Goal: Information Seeking & Learning: Learn about a topic

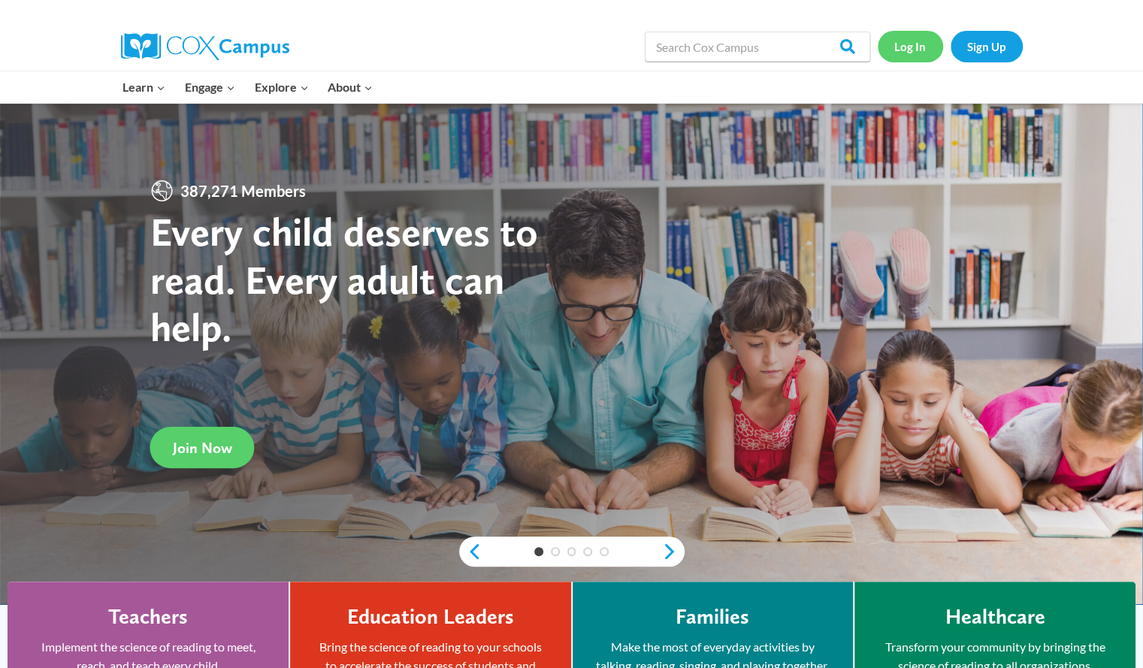
click at [916, 38] on link "Log In" at bounding box center [910, 46] width 65 height 31
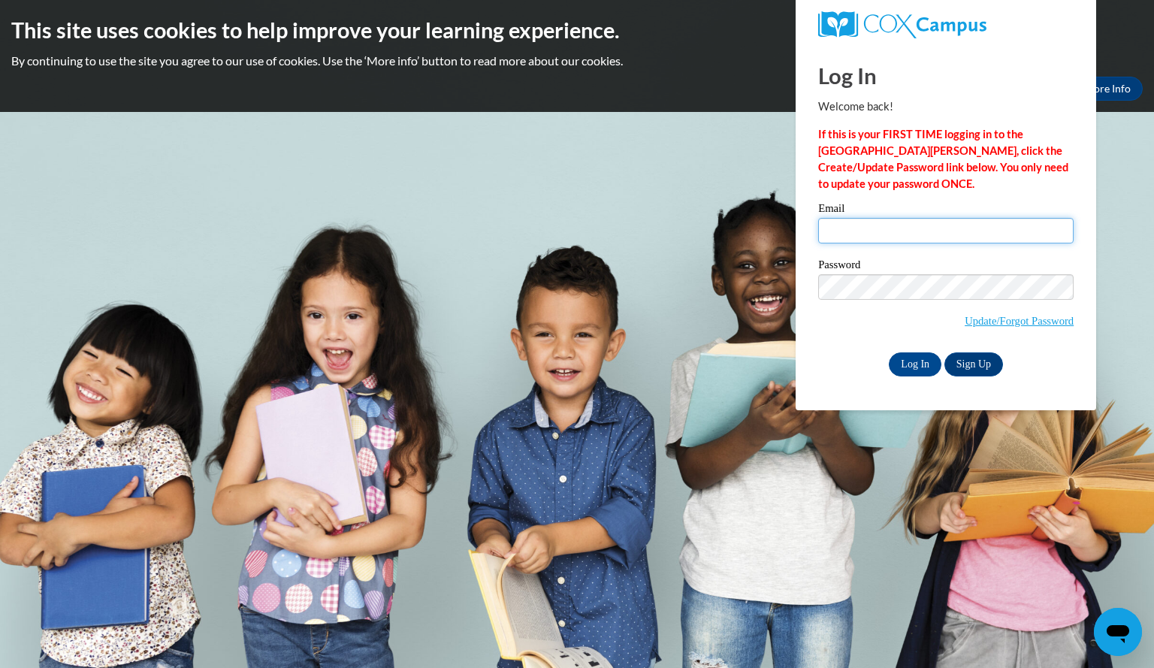
click at [877, 240] on input "Email" at bounding box center [946, 231] width 256 height 26
type input "bauerlindsay@aasd.k12.wi.us"
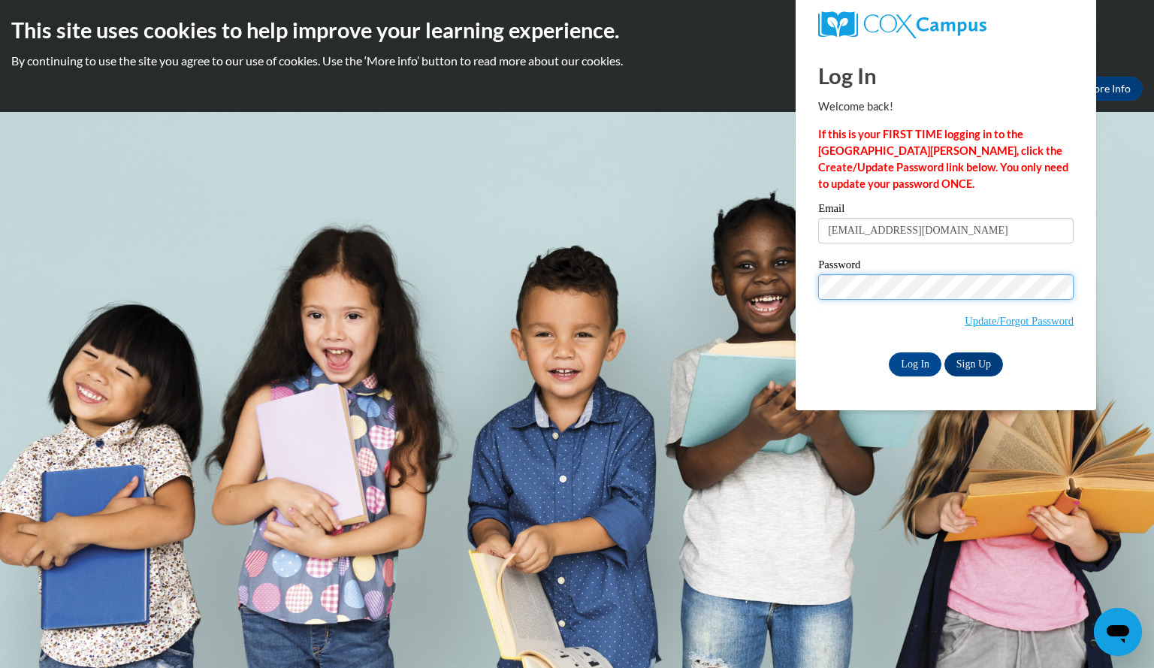
click at [889, 352] on input "Log In" at bounding box center [915, 364] width 53 height 24
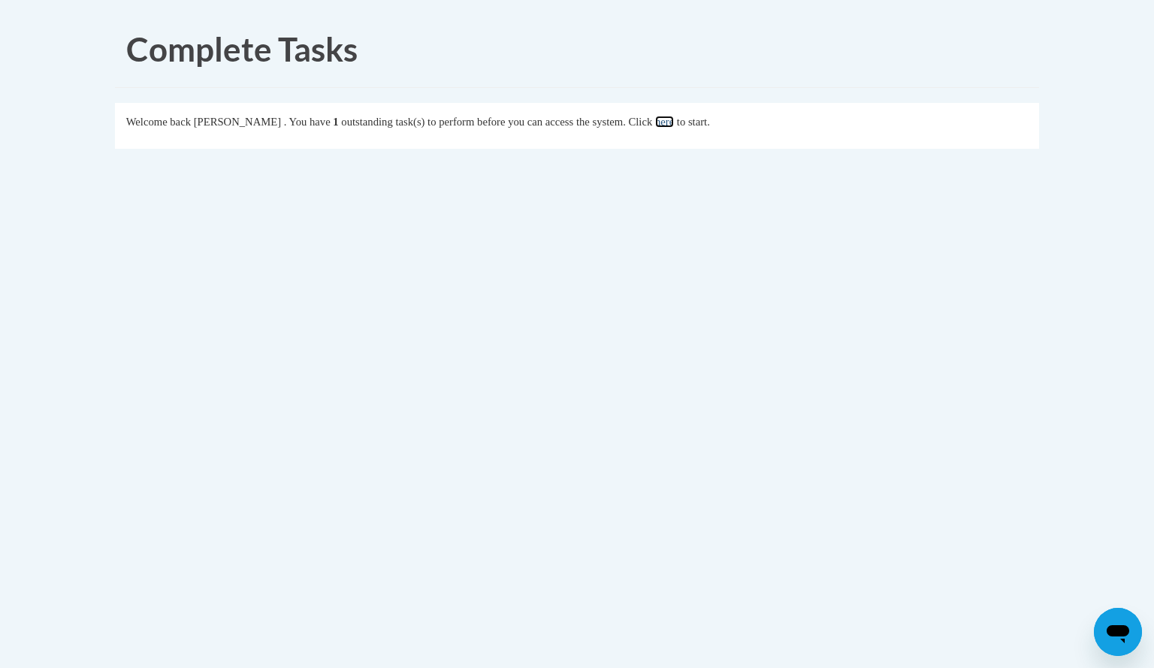
click at [674, 120] on link "here" at bounding box center [664, 122] width 19 height 12
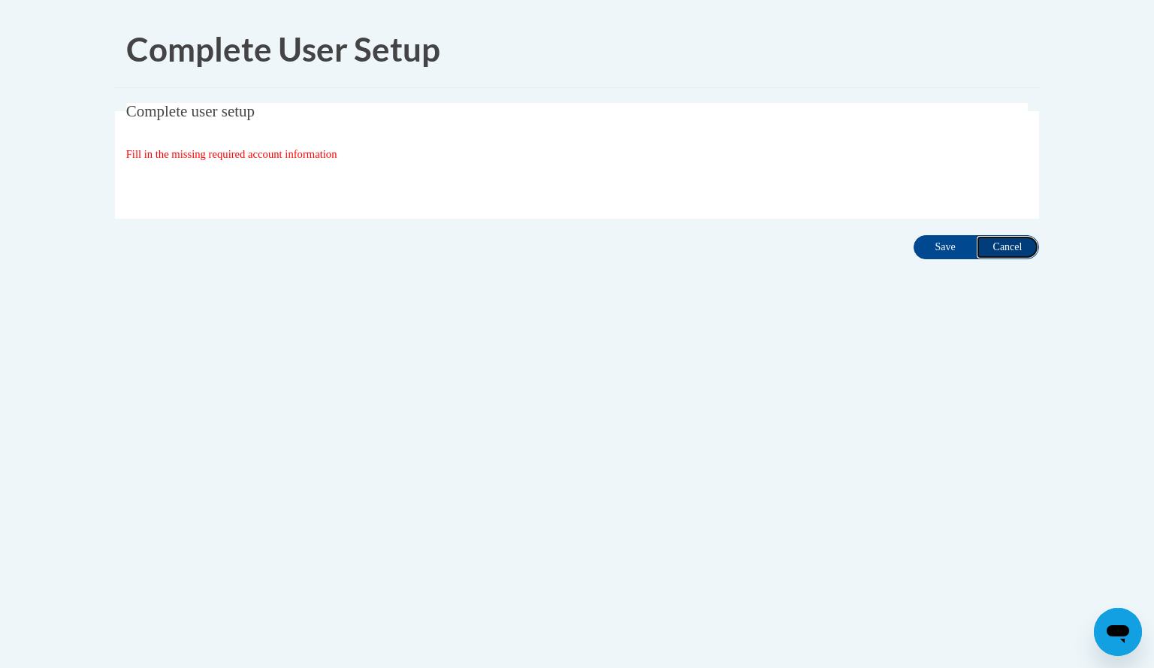
click at [998, 246] on input "Cancel" at bounding box center [1007, 247] width 63 height 24
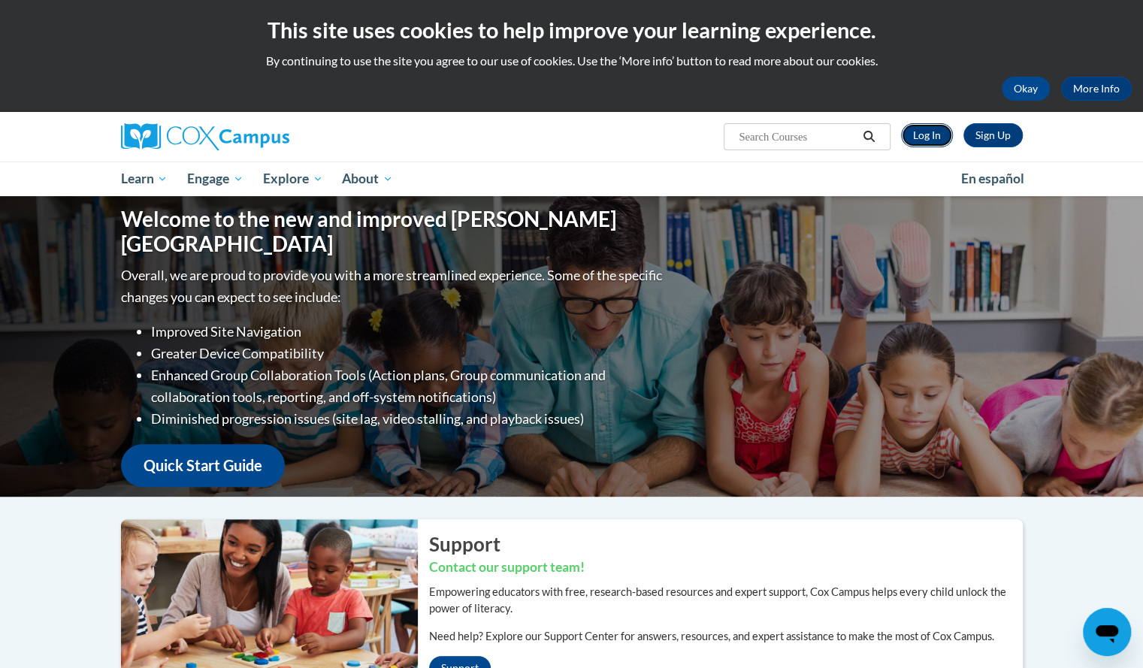
click at [931, 133] on link "Log In" at bounding box center [927, 135] width 52 height 24
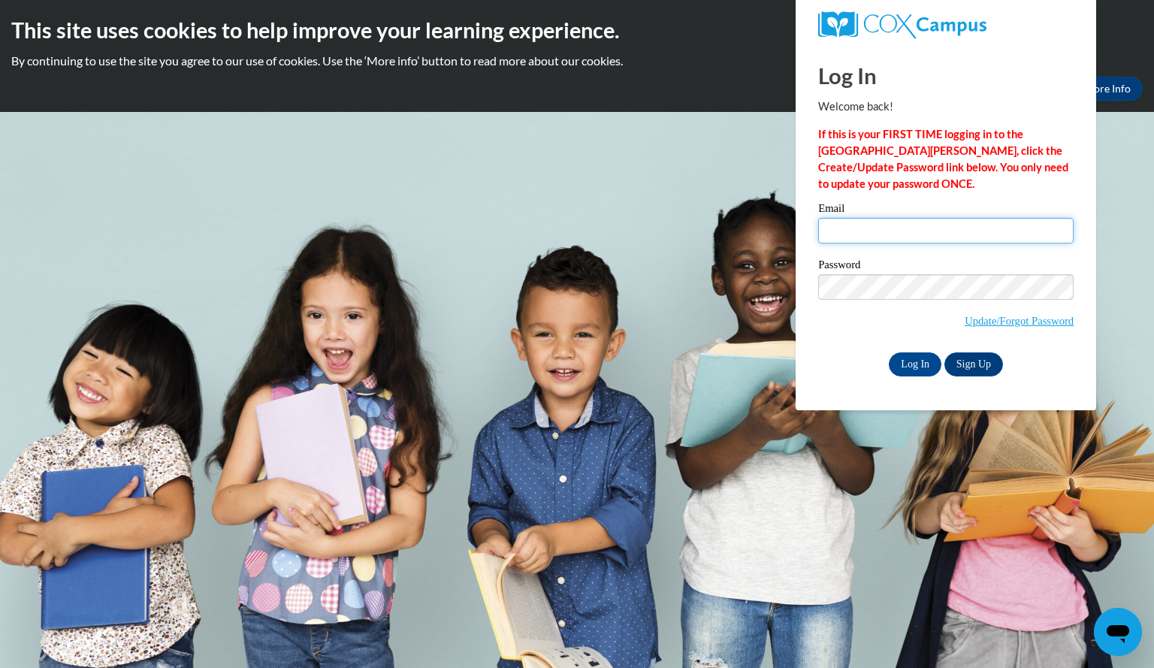
click at [900, 222] on input "Email" at bounding box center [946, 231] width 256 height 26
type input "bauerlindsay@aasd.k12.wi.us"
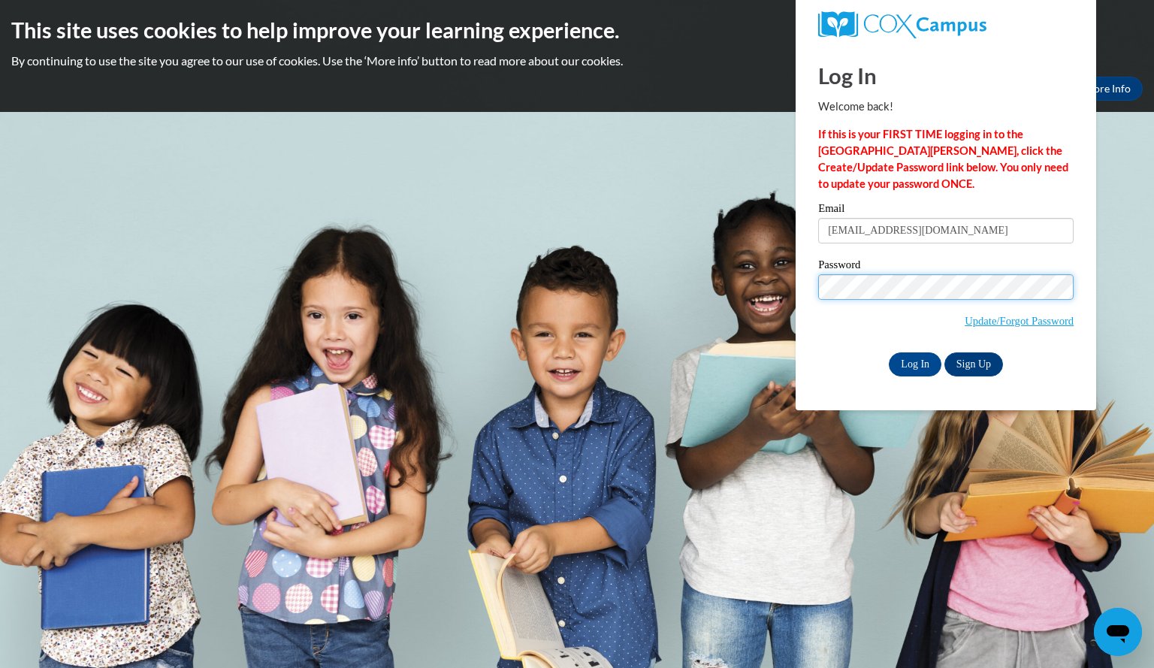
click at [889, 352] on input "Log In" at bounding box center [915, 364] width 53 height 24
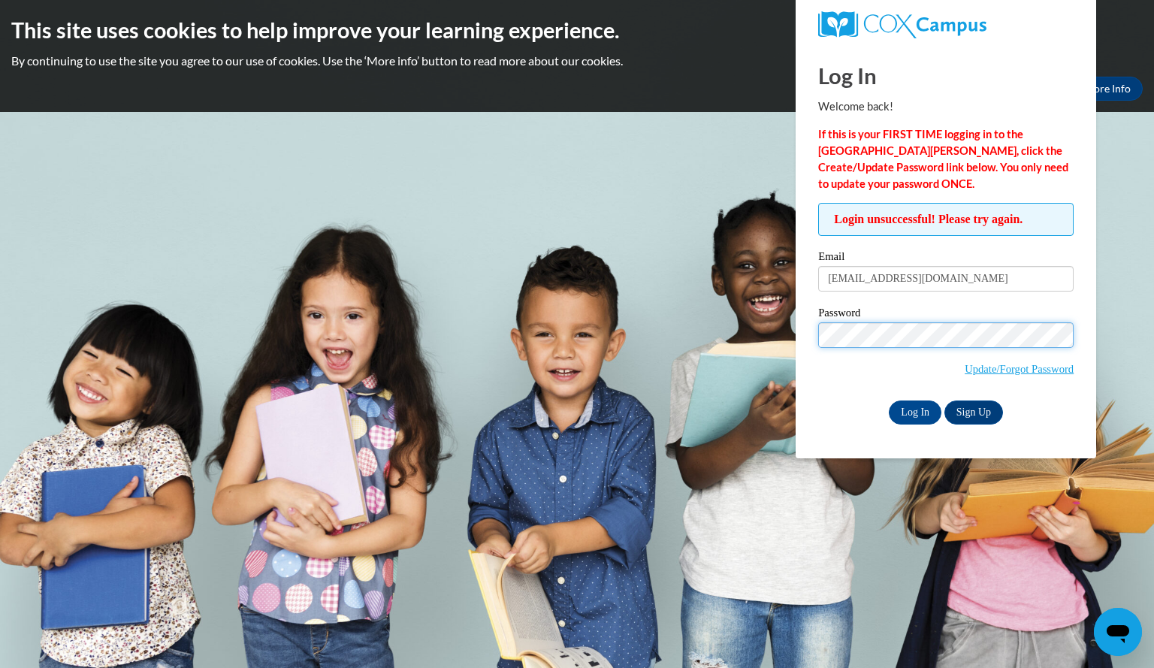
click at [889, 401] on input "Log In" at bounding box center [915, 413] width 53 height 24
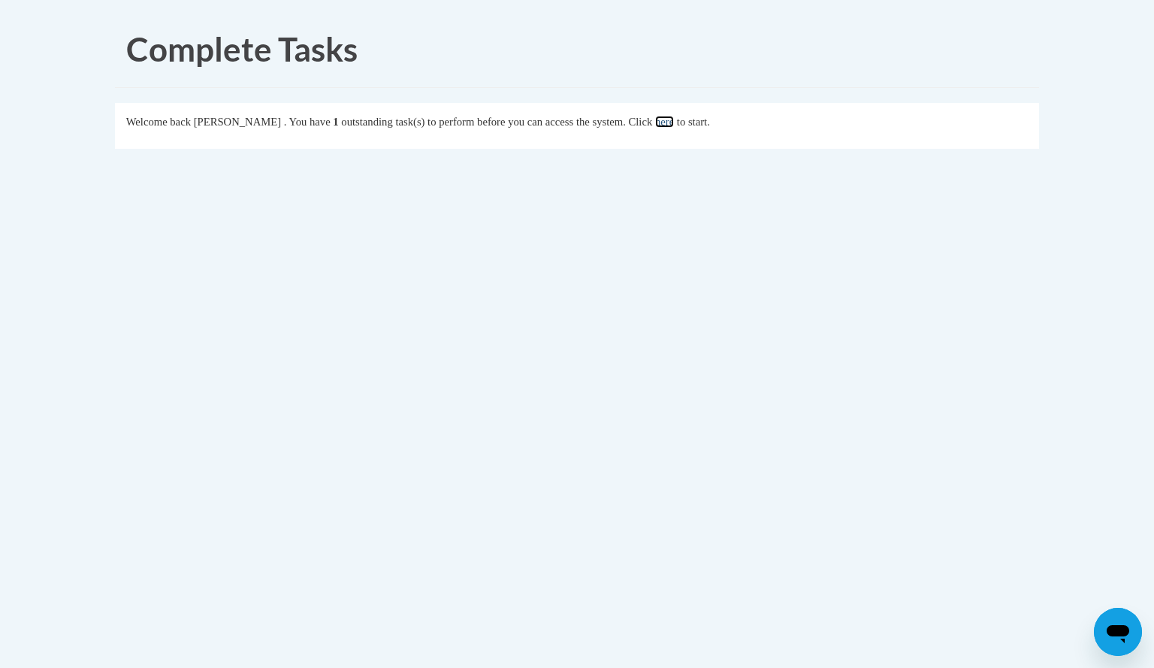
click at [674, 119] on link "here" at bounding box center [664, 122] width 19 height 12
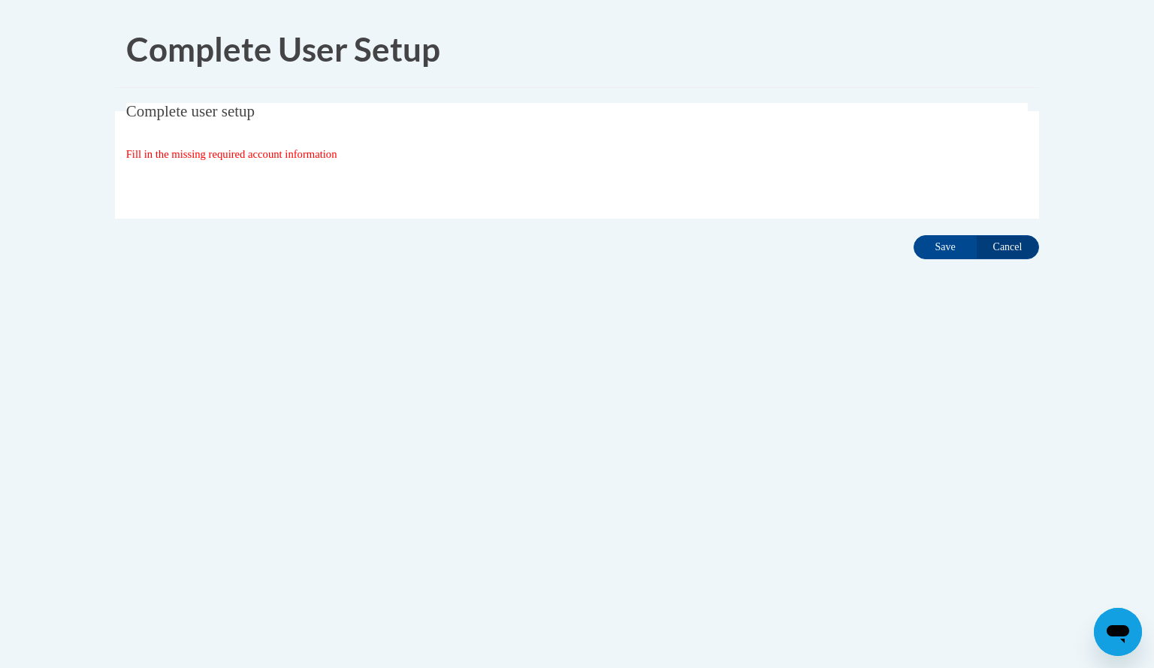
click at [446, 187] on div "Organization State and County | Estado y Condado de la organización Select Stat…" at bounding box center [577, 185] width 903 height 30
click at [949, 237] on input "Save" at bounding box center [945, 247] width 63 height 24
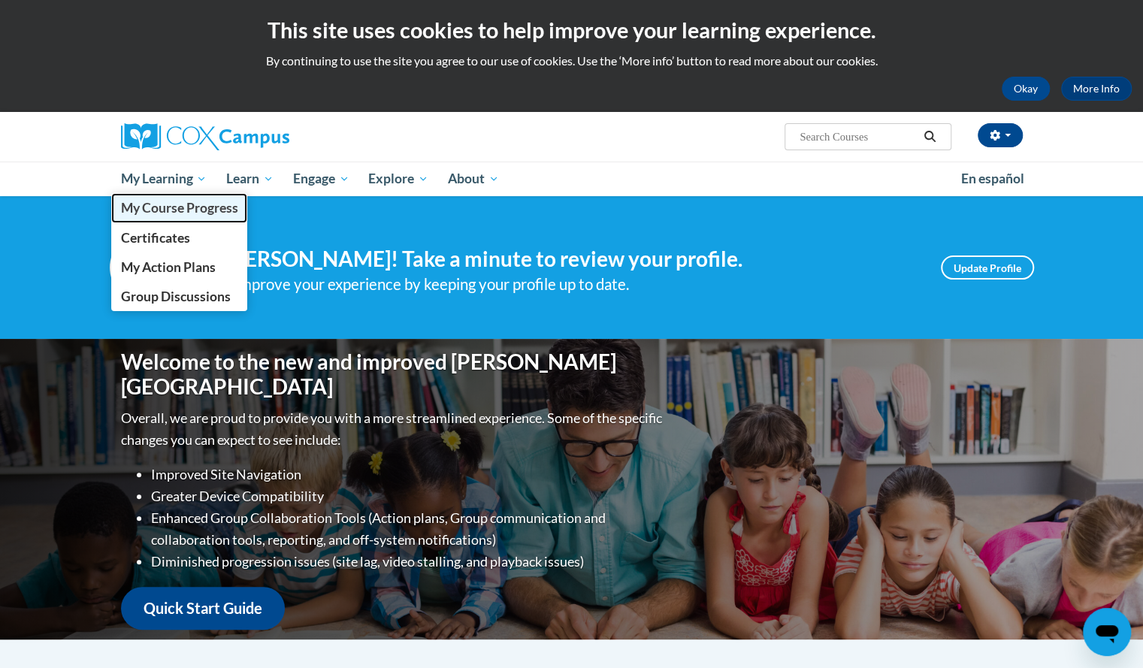
click at [163, 204] on span "My Course Progress" at bounding box center [178, 208] width 117 height 16
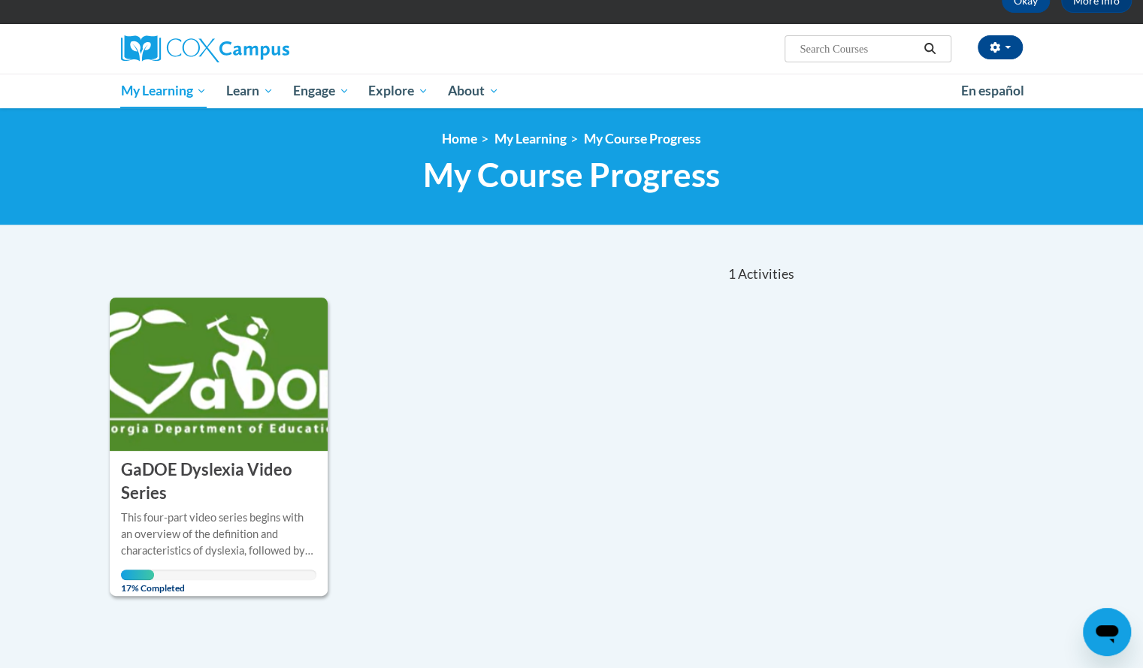
scroll to position [89, 0]
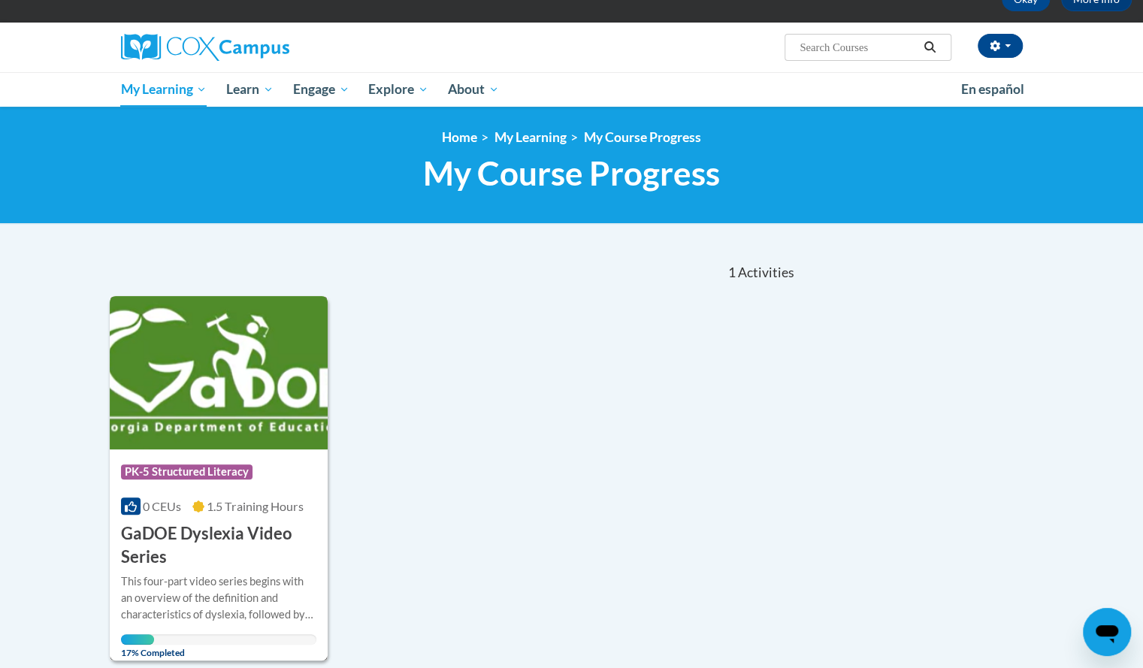
click at [188, 546] on h3 "GaDOE Dyslexia Video Series" at bounding box center [219, 545] width 196 height 47
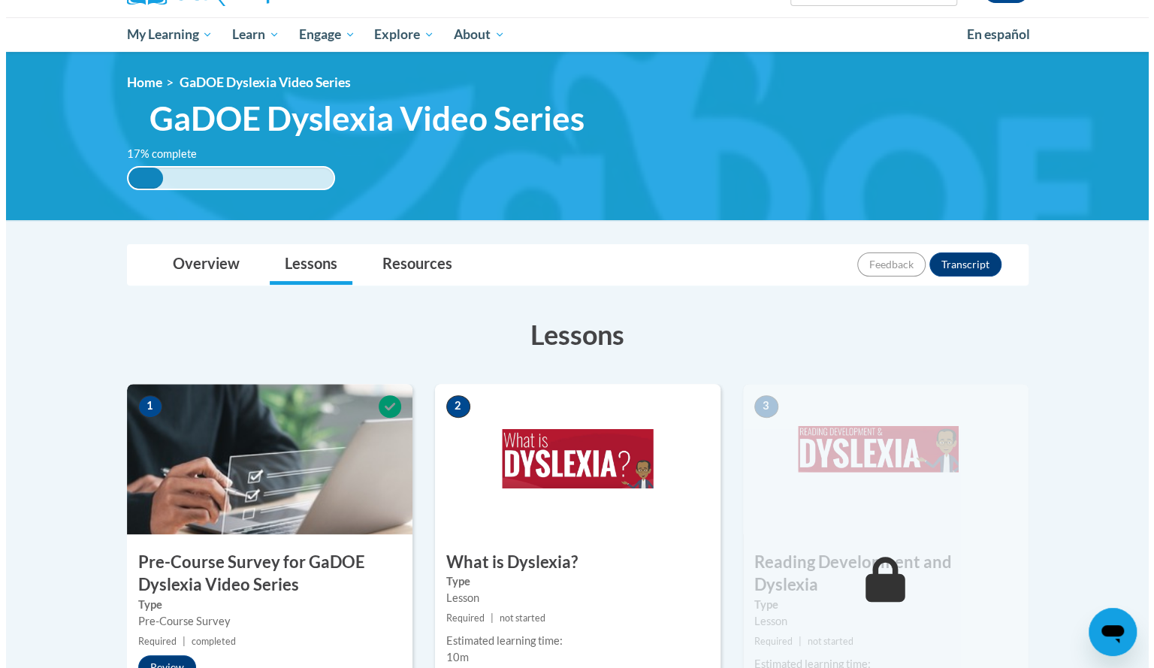
scroll to position [264, 0]
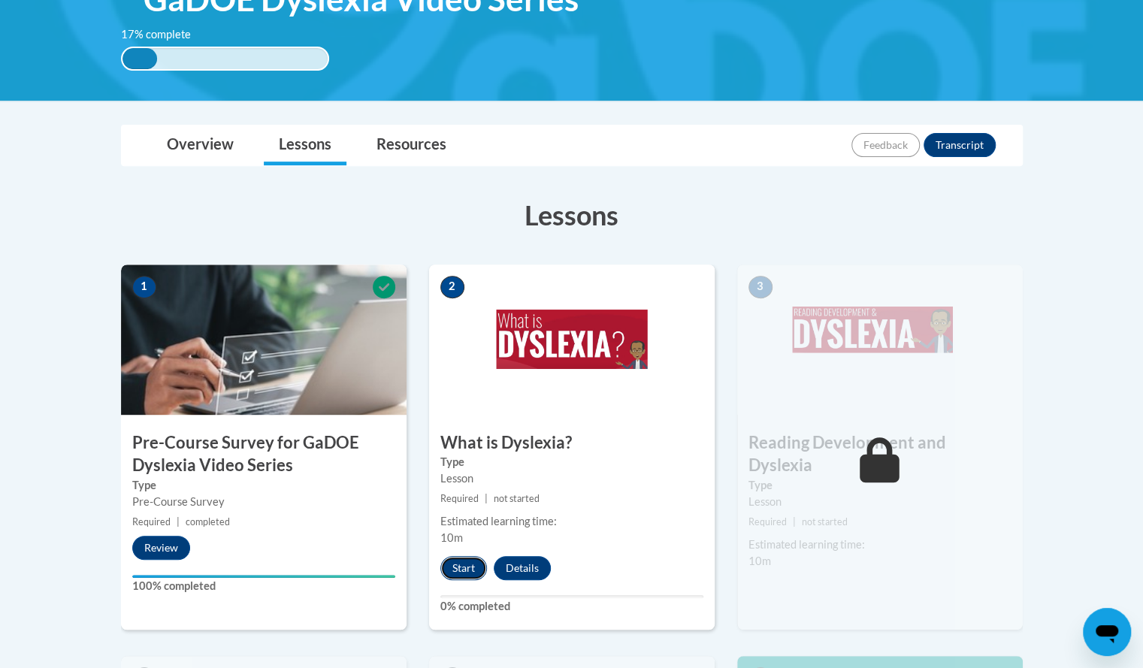
click at [459, 560] on button "Start" at bounding box center [463, 568] width 47 height 24
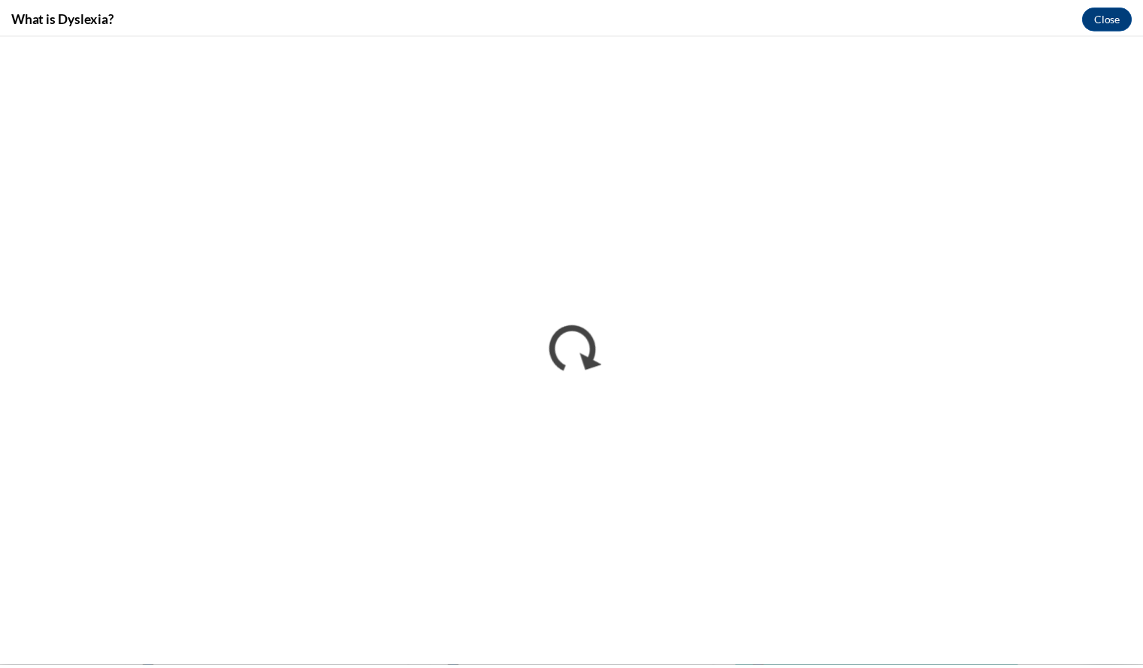
scroll to position [0, 0]
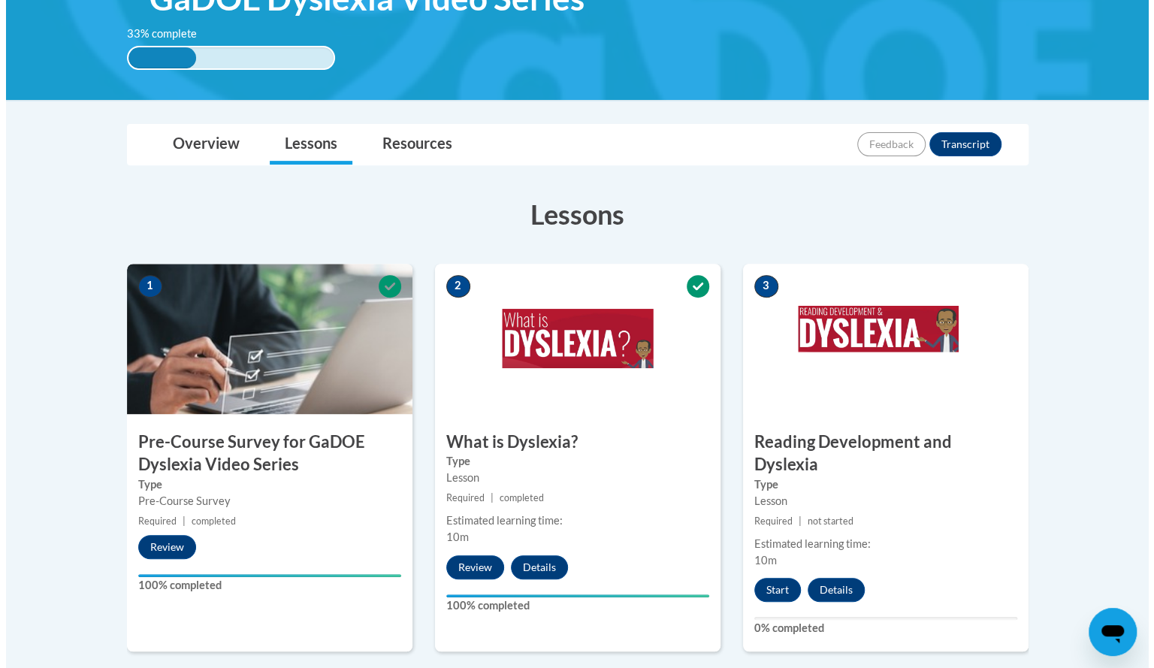
scroll to position [380, 0]
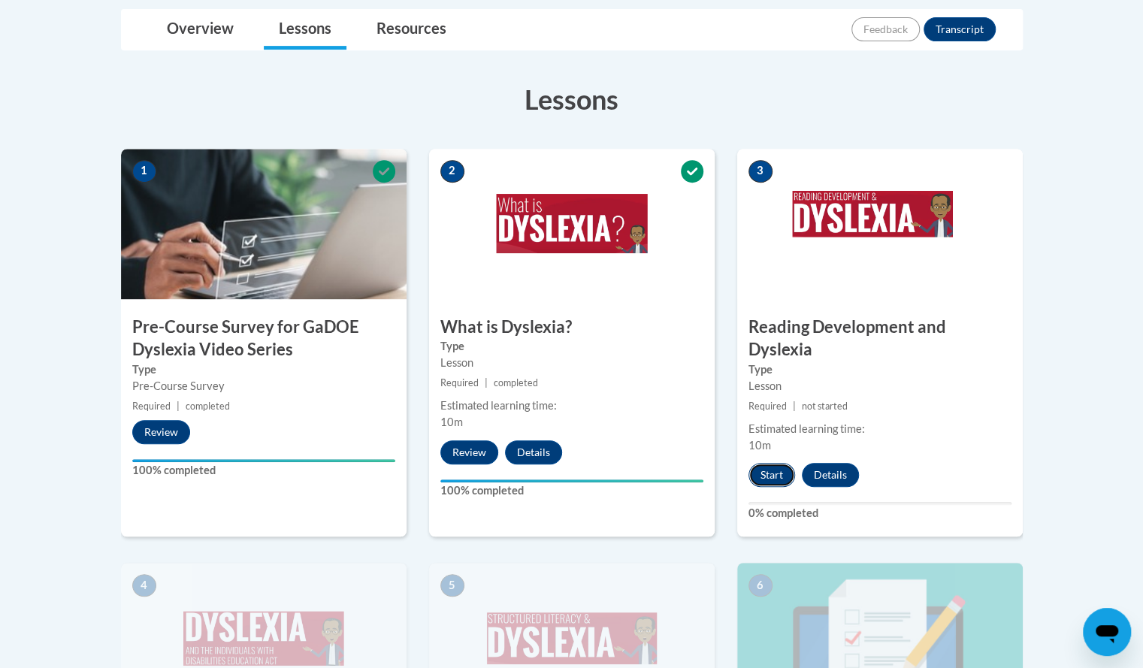
click at [755, 463] on button "Start" at bounding box center [772, 475] width 47 height 24
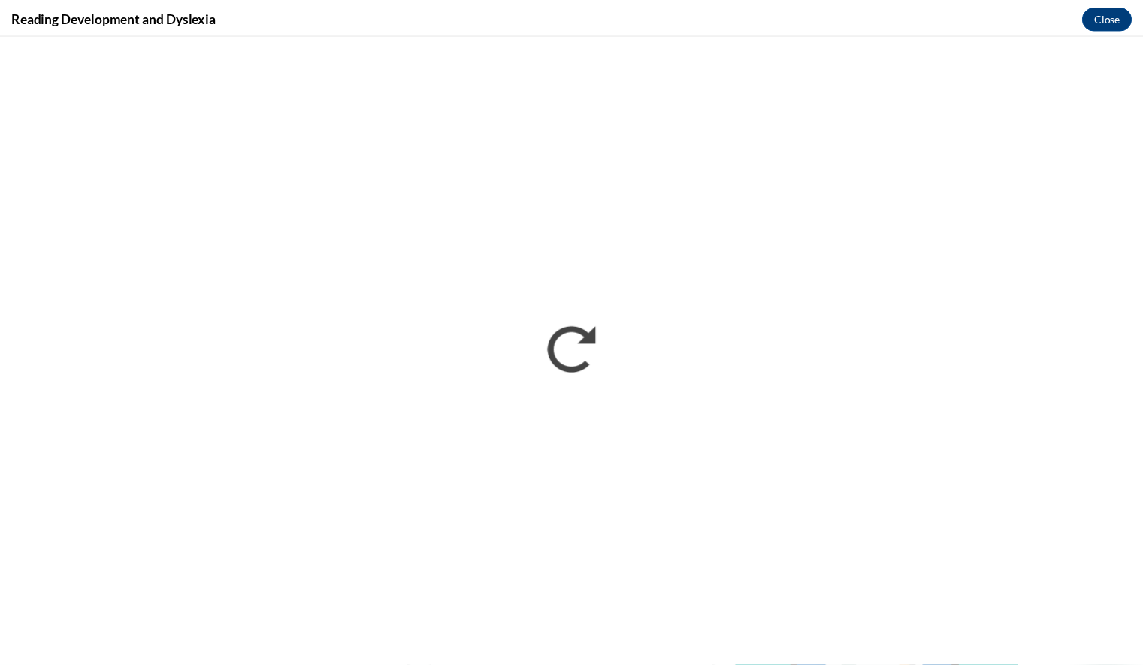
scroll to position [0, 0]
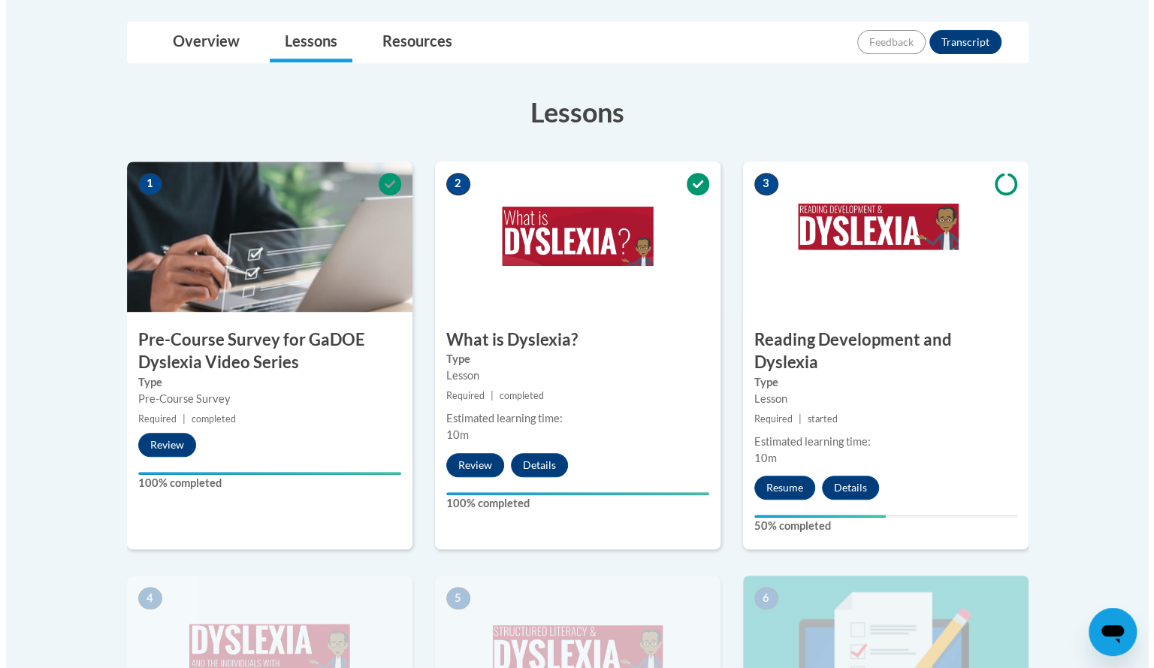
scroll to position [369, 0]
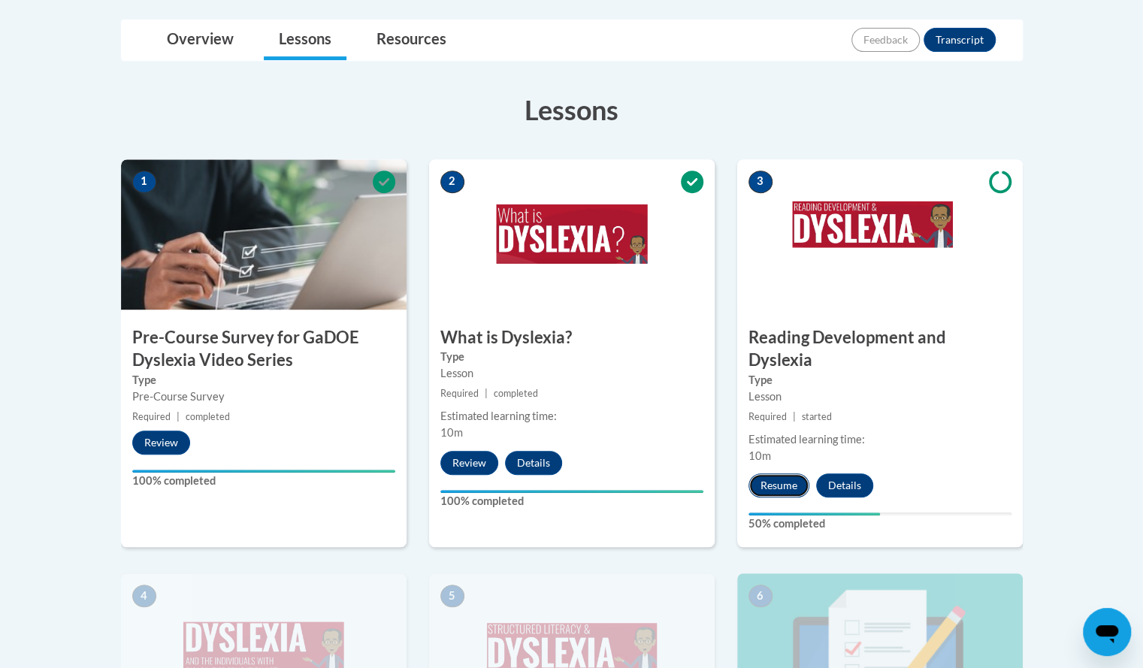
click at [777, 473] on button "Resume" at bounding box center [779, 485] width 61 height 24
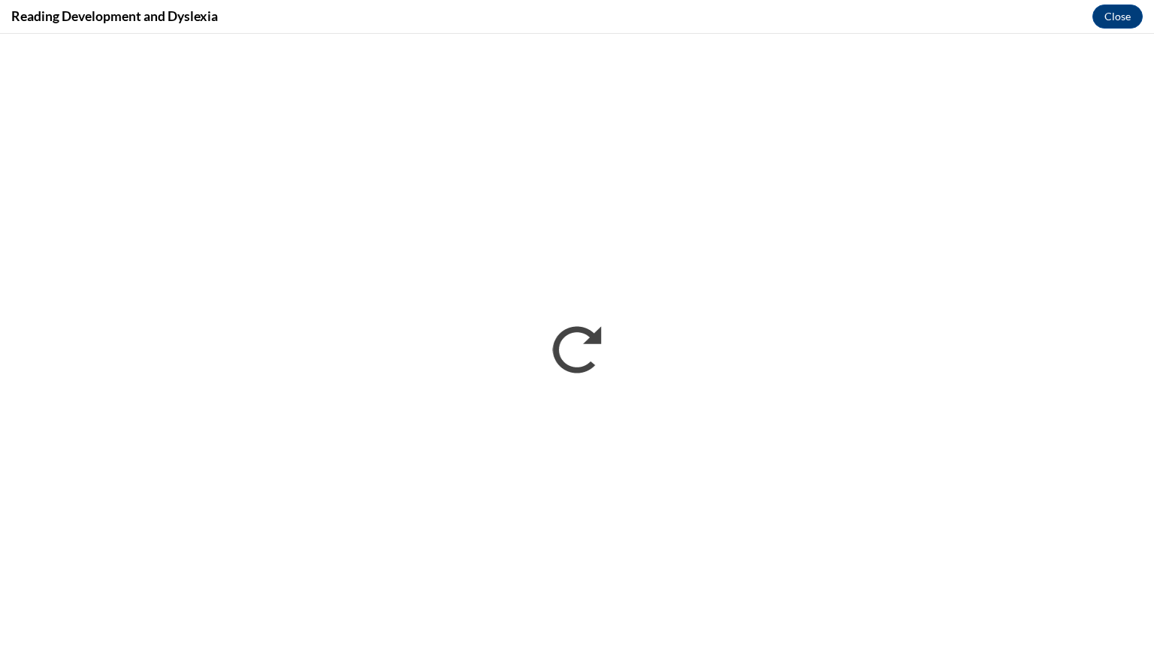
scroll to position [0, 0]
